Goal: Complete application form

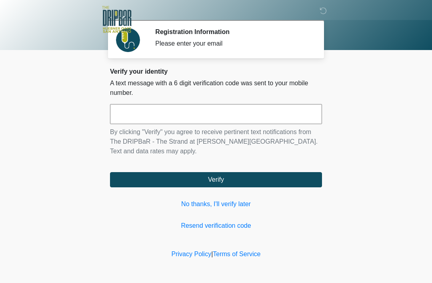
click at [209, 200] on link "No thanks, I'll verify later" at bounding box center [216, 204] width 212 height 10
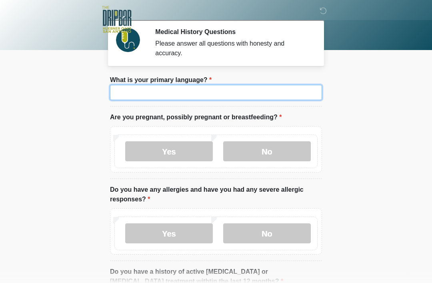
click at [269, 92] on input "What is your primary language?" at bounding box center [216, 92] width 212 height 15
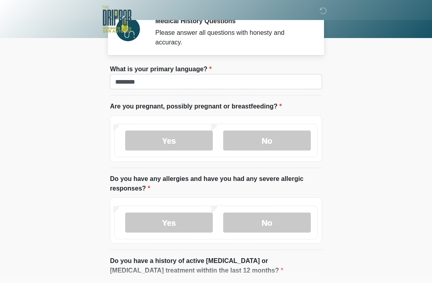
scroll to position [12, 0]
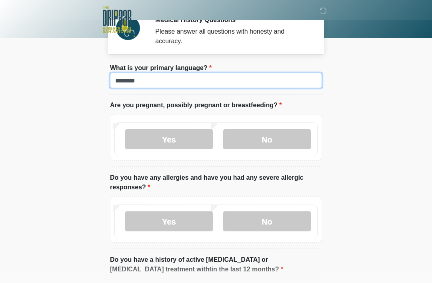
type input "*******"
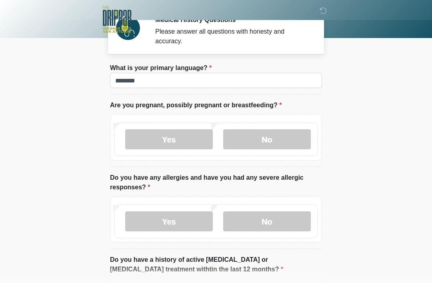
click at [269, 139] on label "No" at bounding box center [267, 139] width 88 height 20
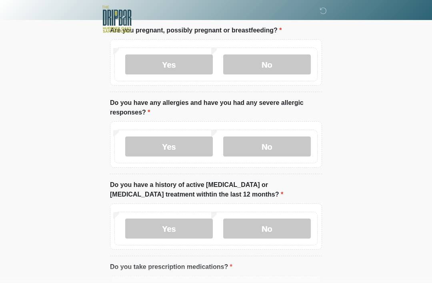
scroll to position [87, 0]
click at [271, 137] on label "No" at bounding box center [267, 146] width 88 height 20
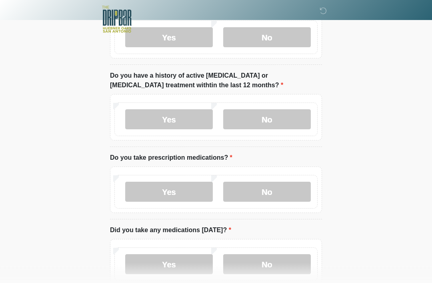
scroll to position [196, 0]
click at [285, 123] on label "No" at bounding box center [267, 119] width 88 height 20
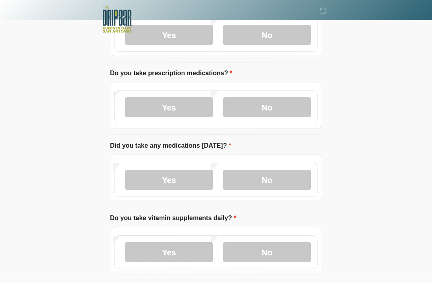
scroll to position [281, 0]
click at [288, 100] on label "No" at bounding box center [267, 107] width 88 height 20
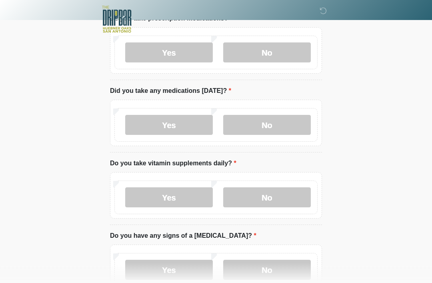
scroll to position [335, 0]
click at [292, 106] on div "Yes No" at bounding box center [216, 123] width 212 height 46
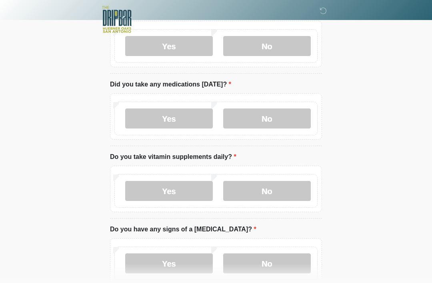
click at [288, 110] on label "No" at bounding box center [267, 118] width 88 height 20
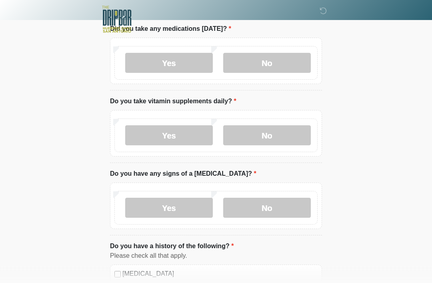
click at [185, 133] on label "Yes" at bounding box center [169, 136] width 88 height 20
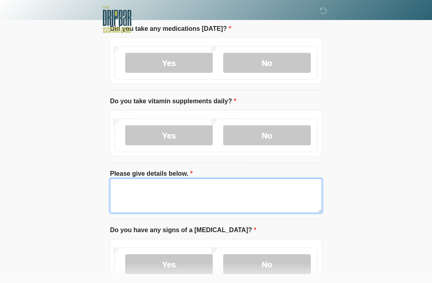
click at [183, 192] on textarea "Please give details below." at bounding box center [216, 195] width 212 height 34
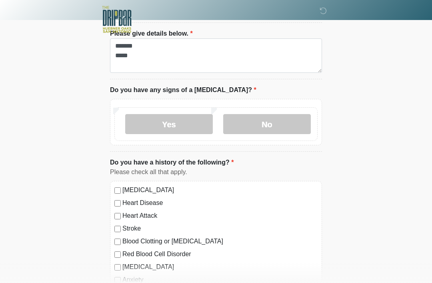
scroll to position [540, 0]
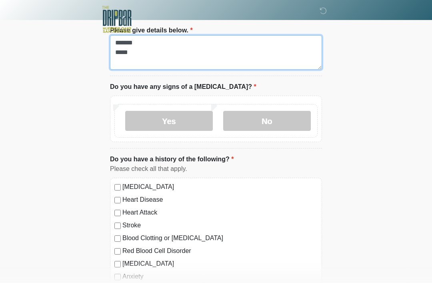
type textarea "******* ****"
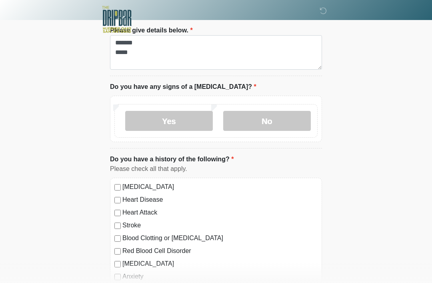
click at [287, 114] on label "No" at bounding box center [267, 121] width 88 height 20
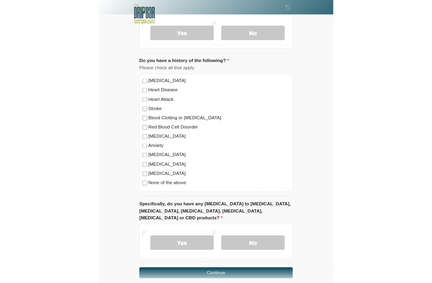
scroll to position [723, 0]
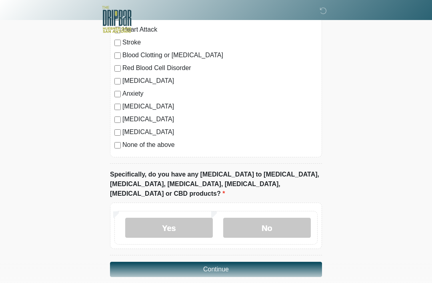
click at [299, 218] on label "No" at bounding box center [267, 227] width 88 height 20
click at [291, 261] on button "Continue" at bounding box center [216, 268] width 212 height 15
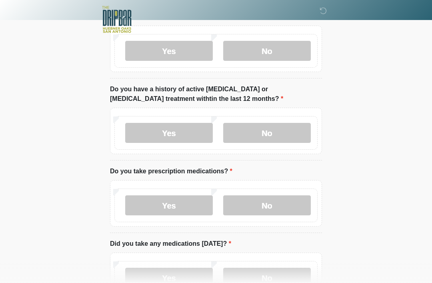
scroll to position [0, 0]
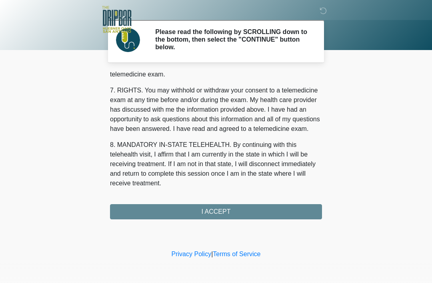
click at [283, 211] on div "1. PURPOSE. The purpose of this form is to obtain your consent for a telemedici…" at bounding box center [216, 145] width 212 height 147
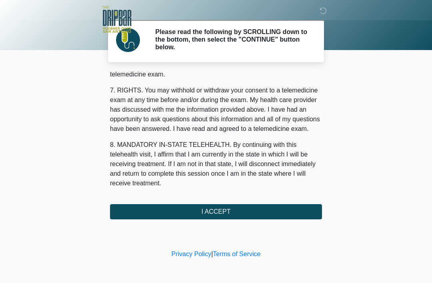
click at [270, 209] on button "I ACCEPT" at bounding box center [216, 211] width 212 height 15
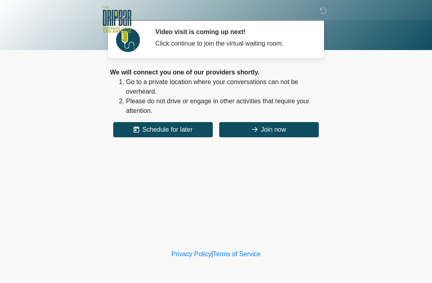
click at [260, 128] on button "Join now" at bounding box center [269, 129] width 100 height 15
